Goal: Task Accomplishment & Management: Use online tool/utility

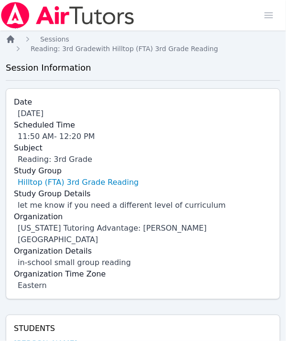
click at [10, 40] on icon "Breadcrumb" at bounding box center [11, 39] width 8 height 8
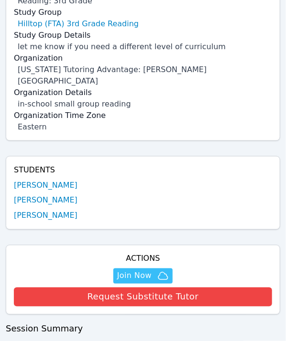
scroll to position [203, 0]
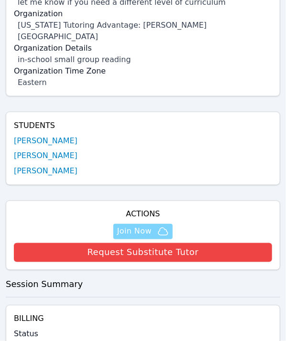
click at [145, 226] on span "Join Now" at bounding box center [134, 231] width 34 height 11
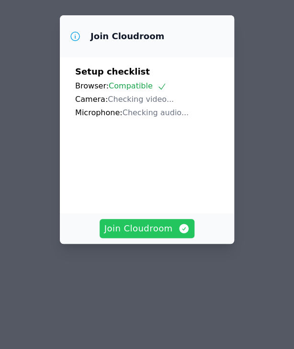
click at [132, 222] on span "Join Cloudroom" at bounding box center [147, 228] width 86 height 13
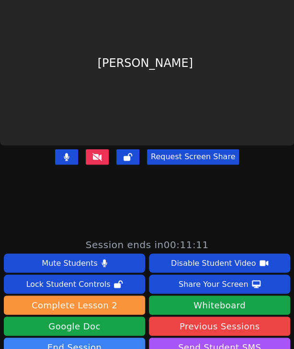
scroll to position [94, 0]
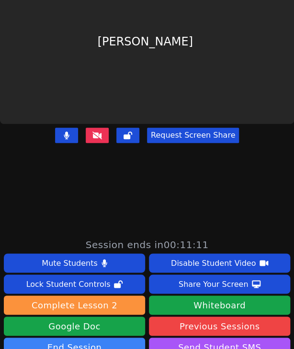
click at [66, 131] on icon at bounding box center [67, 135] width 6 height 8
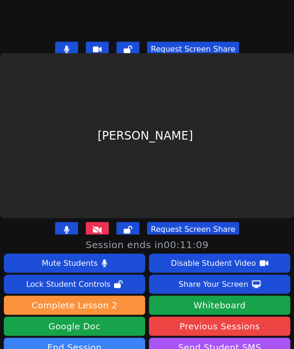
click at [67, 45] on icon at bounding box center [67, 49] width 6 height 8
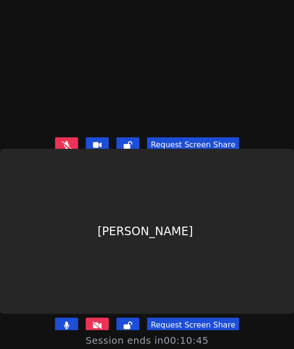
click at [72, 140] on button at bounding box center [66, 144] width 23 height 15
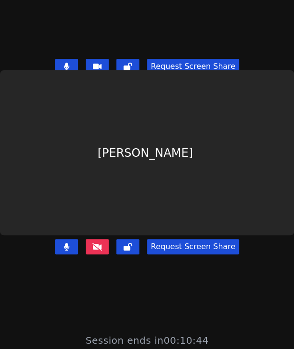
scroll to position [190, 0]
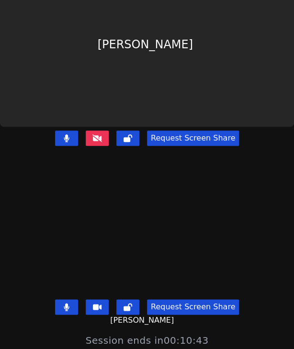
click at [60, 131] on button at bounding box center [66, 138] width 23 height 15
click at [66, 303] on icon at bounding box center [67, 307] width 6 height 8
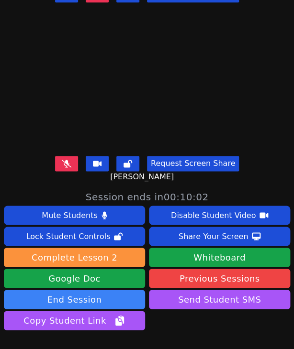
scroll to position [94, 0]
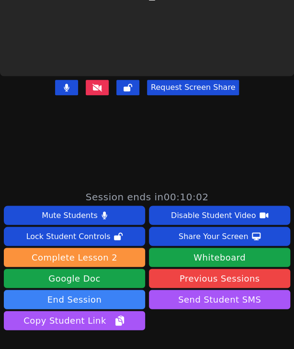
click at [68, 80] on button at bounding box center [66, 87] width 23 height 15
click at [57, 82] on button at bounding box center [66, 87] width 23 height 15
click at [75, 83] on video at bounding box center [146, 162] width 143 height 165
click at [64, 84] on icon at bounding box center [66, 88] width 5 height 8
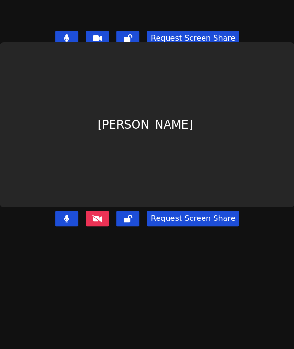
scroll to position [46, 0]
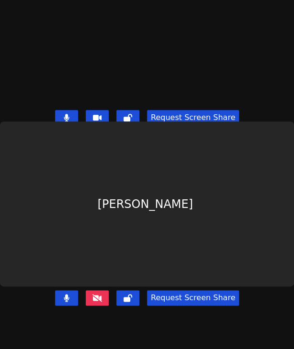
click at [60, 113] on button at bounding box center [66, 117] width 23 height 15
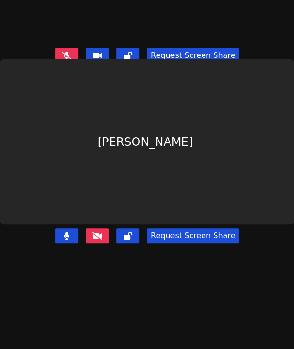
scroll to position [190, 0]
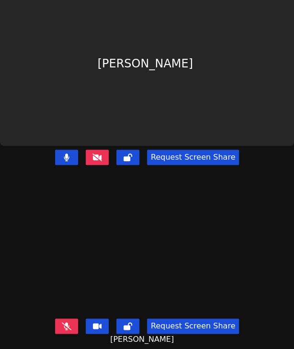
click at [59, 322] on button at bounding box center [66, 325] width 23 height 15
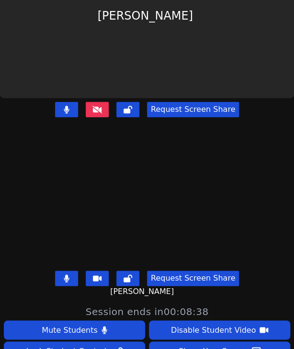
scroll to position [94, 0]
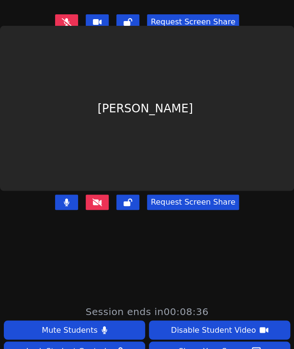
click at [69, 20] on button at bounding box center [66, 21] width 23 height 15
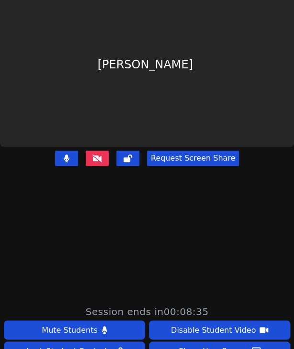
scroll to position [190, 0]
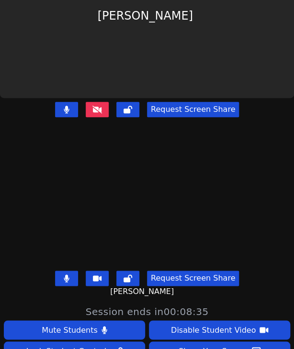
click at [66, 274] on icon at bounding box center [67, 278] width 6 height 8
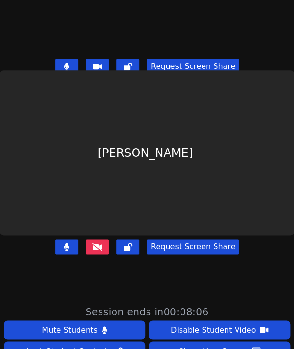
scroll to position [46, 0]
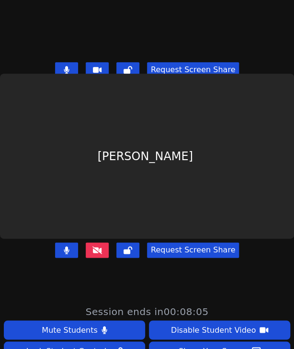
click at [64, 66] on icon at bounding box center [67, 70] width 6 height 8
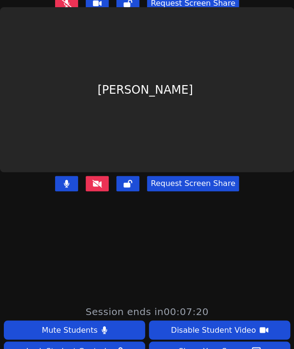
scroll to position [190, 0]
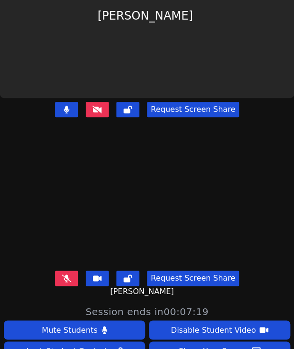
click at [70, 273] on button at bounding box center [66, 278] width 23 height 15
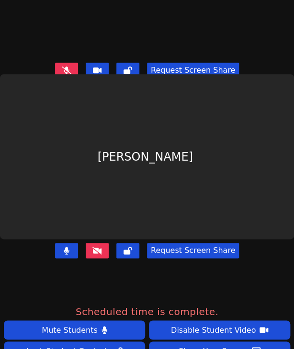
scroll to position [48, 0]
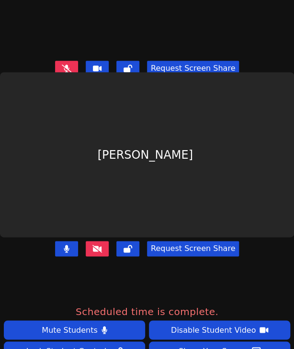
click at [57, 61] on button at bounding box center [66, 68] width 23 height 15
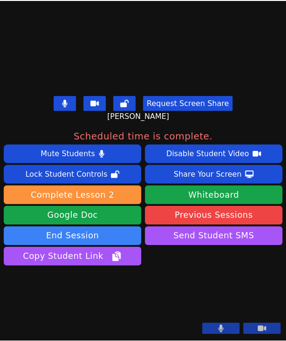
scroll to position [306, 0]
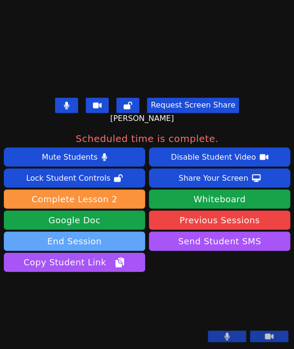
click at [59, 231] on button "End Session" at bounding box center [74, 240] width 141 height 19
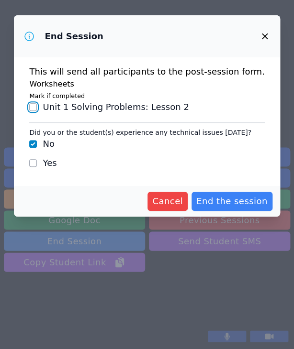
click at [37, 105] on input "Unit 1 Solving Problems : Lesson 2" at bounding box center [33, 107] width 8 height 8
checkbox input "true"
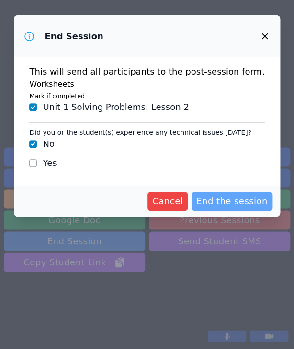
click at [230, 207] on span "End the session" at bounding box center [231, 201] width 71 height 13
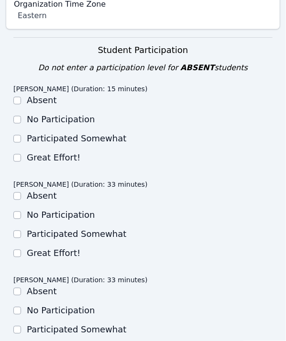
scroll to position [335, 0]
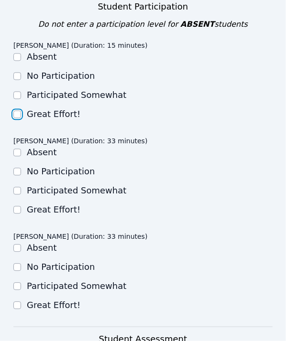
drag, startPoint x: 18, startPoint y: 106, endPoint x: 21, endPoint y: 117, distance: 11.0
click at [18, 111] on input "Great Effort!" at bounding box center [17, 115] width 8 height 8
checkbox input "true"
click at [21, 205] on div "Great Effort!" at bounding box center [142, 210] width 259 height 11
click at [15, 207] on input "Great Effort!" at bounding box center [17, 211] width 8 height 8
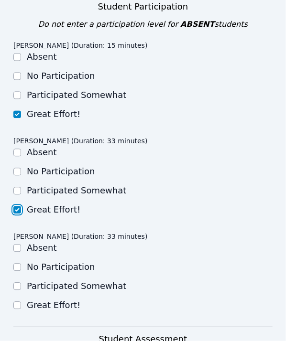
checkbox input "true"
click at [14, 302] on input "Great Effort!" at bounding box center [17, 306] width 8 height 8
checkbox input "true"
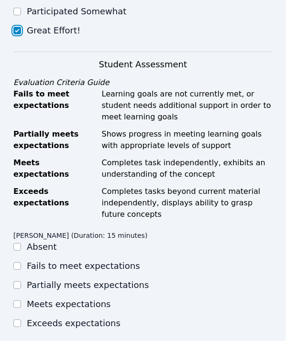
scroll to position [622, 0]
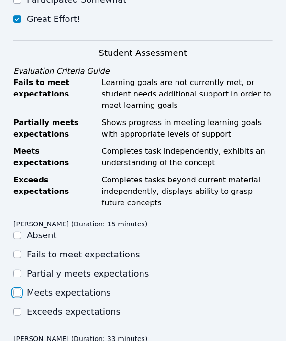
click at [19, 289] on input "Meets expectations" at bounding box center [17, 293] width 8 height 8
checkbox input "true"
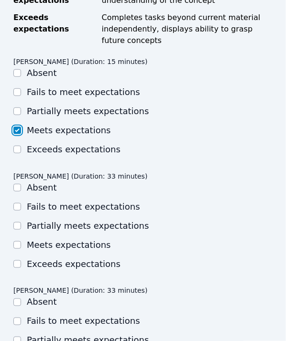
scroll to position [861, 0]
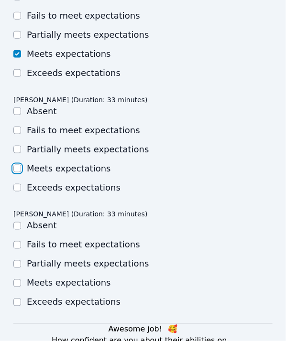
click at [16, 165] on input "Meets expectations" at bounding box center [17, 169] width 8 height 8
checkbox input "true"
click at [17, 280] on input "Meets expectations" at bounding box center [17, 284] width 8 height 8
checkbox input "true"
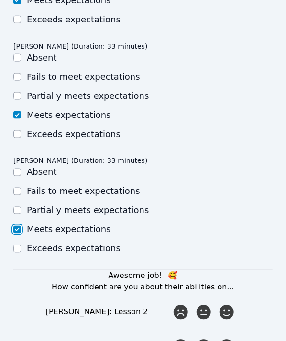
scroll to position [1148, 0]
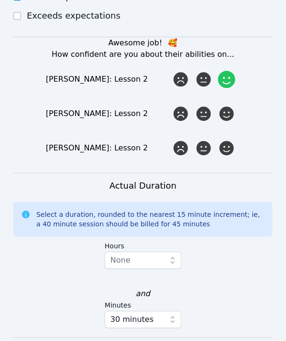
click at [226, 71] on icon at bounding box center [226, 79] width 17 height 17
click at [0, 0] on input "radio" at bounding box center [0, 0] width 0 height 0
click at [228, 113] on div "Awesome job! 🥰 How confident are you about their abilities on... Addison Reyes-…" at bounding box center [142, 97] width 259 height 120
click at [222, 105] on icon at bounding box center [226, 113] width 17 height 17
click at [0, 0] on input "radio" at bounding box center [0, 0] width 0 height 0
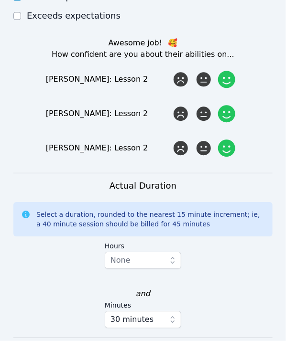
click at [230, 144] on icon at bounding box center [226, 148] width 17 height 17
click at [0, 0] on input "radio" at bounding box center [0, 0] width 0 height 0
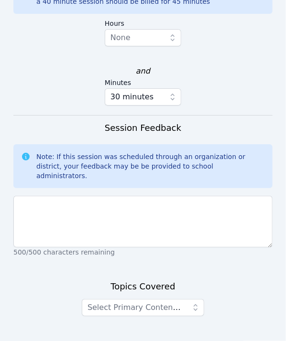
scroll to position [1387, 0]
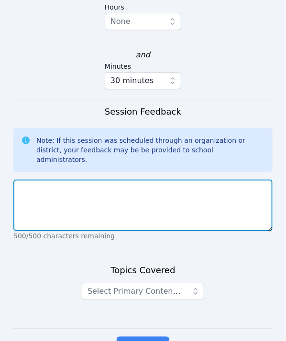
click at [130, 180] on textarea at bounding box center [142, 206] width 259 height 52
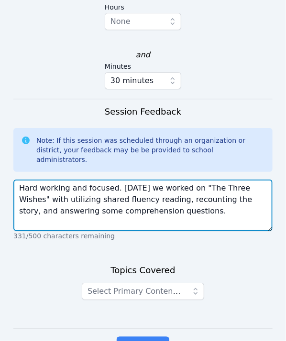
type textarea "Hard working and focused. Today we worked on "The Three Wishes" with utilizing …"
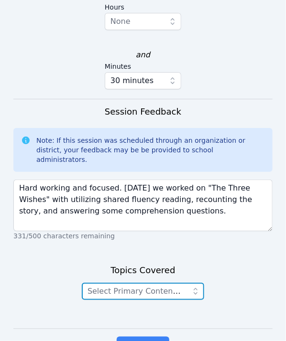
click at [171, 287] on span "Select Primary Content Focus" at bounding box center [143, 291] width 113 height 9
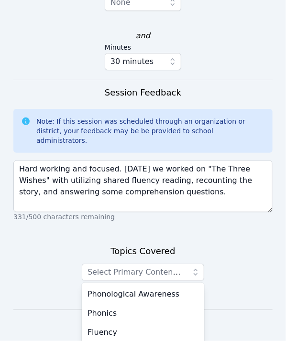
scroll to position [1425, 0]
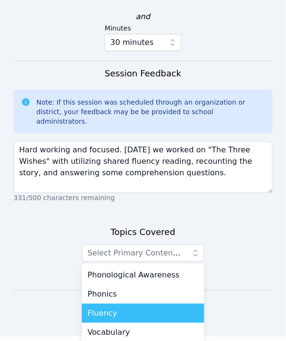
click at [143, 308] on div "Fluency" at bounding box center [142, 313] width 111 height 11
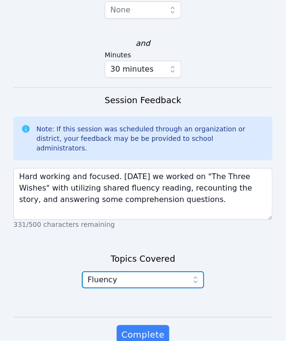
click at [152, 274] on span "Fluency" at bounding box center [136, 279] width 98 height 11
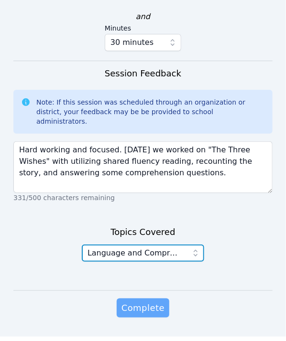
scroll to position [1398, 0]
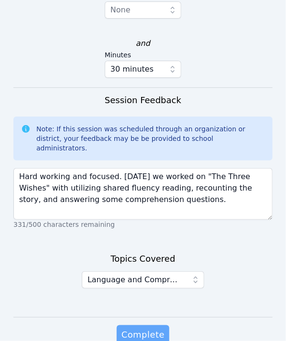
click at [138, 328] on span "Complete" at bounding box center [142, 334] width 43 height 13
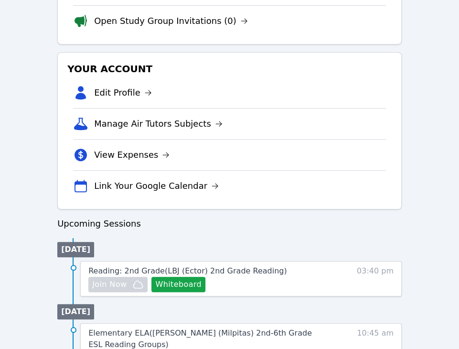
scroll to position [335, 0]
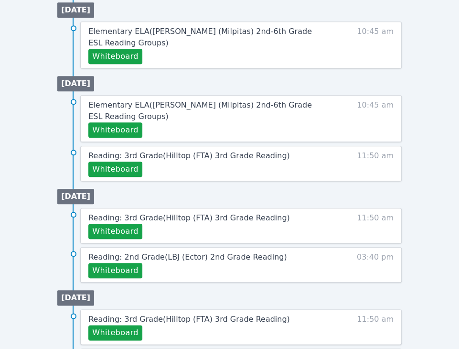
scroll to position [518, 0]
